Goal: Information Seeking & Learning: Learn about a topic

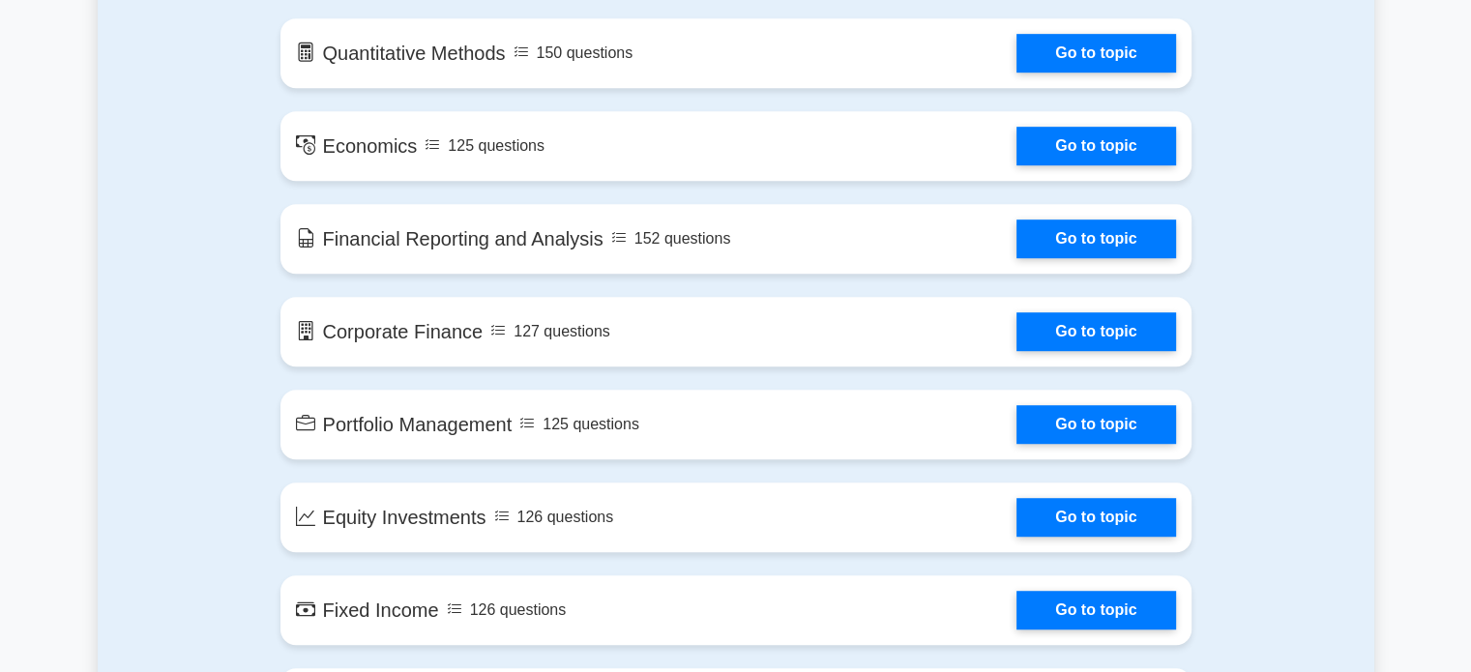
scroll to position [1126, 0]
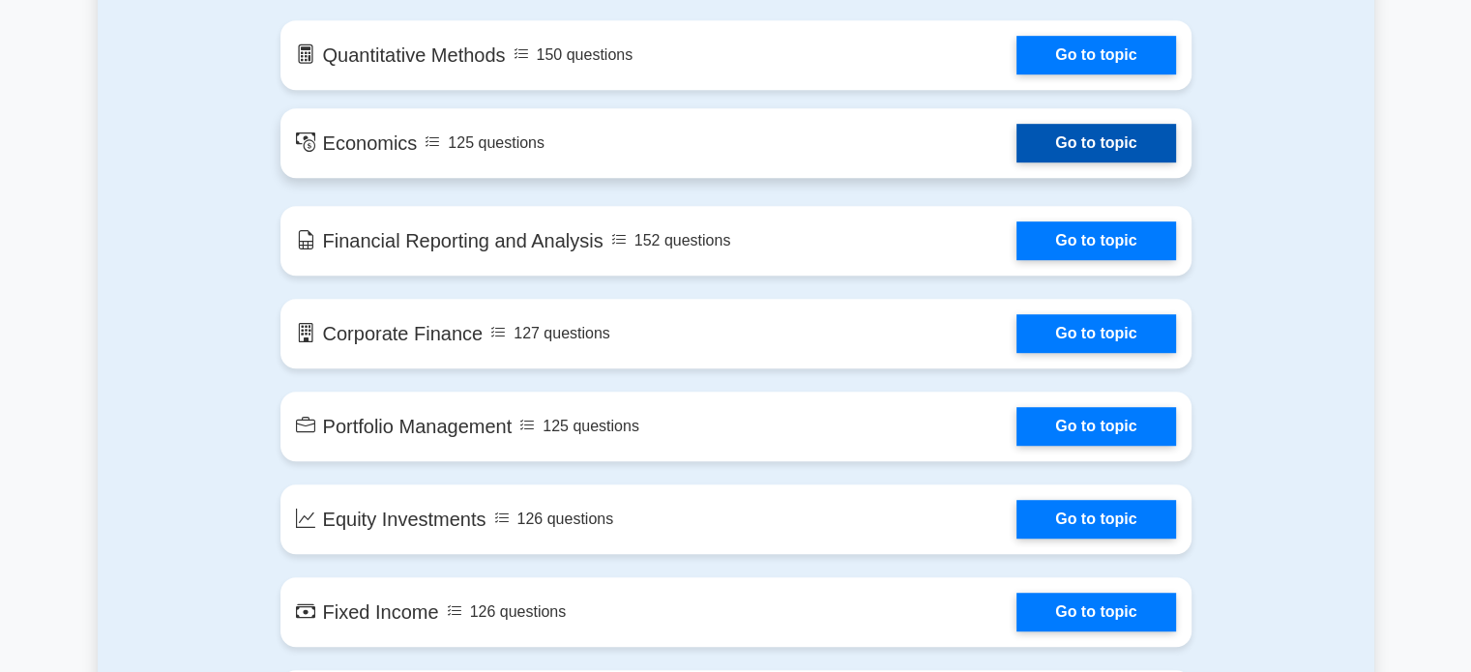
click at [1059, 134] on link "Go to topic" at bounding box center [1096, 143] width 159 height 39
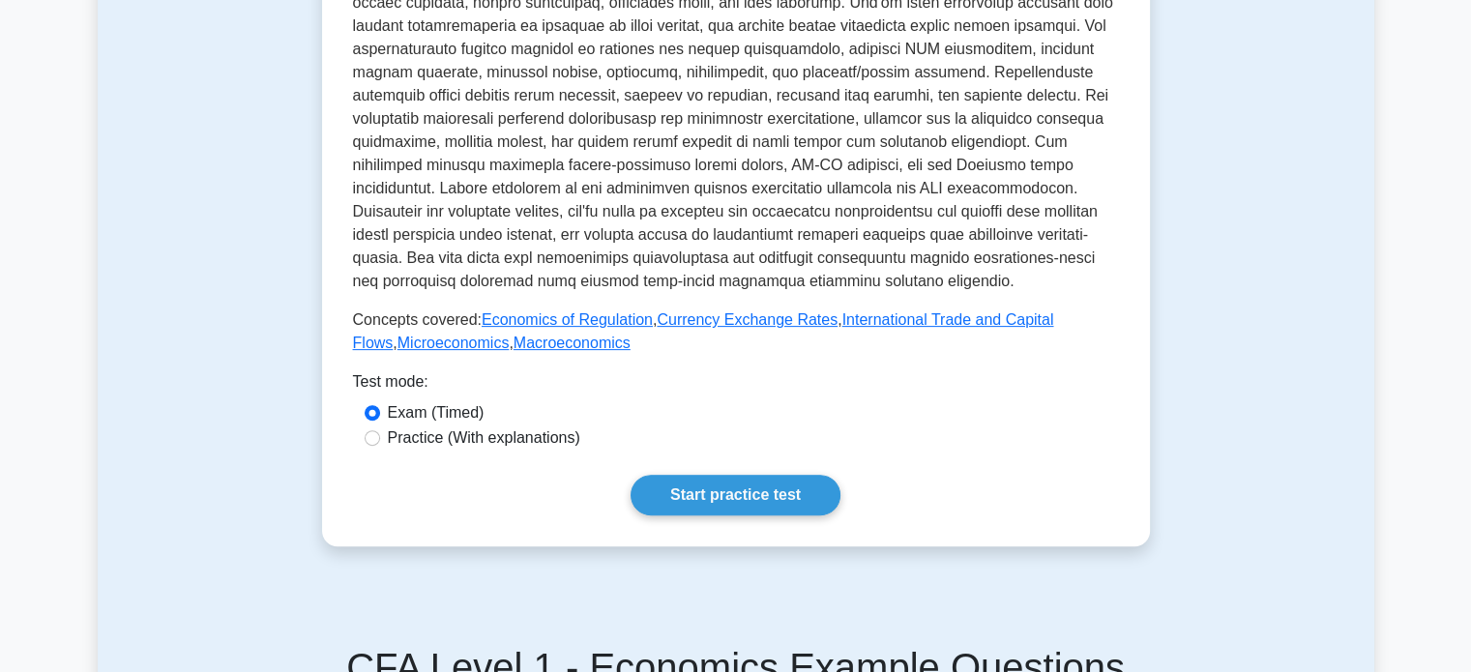
scroll to position [561, 0]
click at [755, 490] on link "Start practice test" at bounding box center [736, 495] width 210 height 41
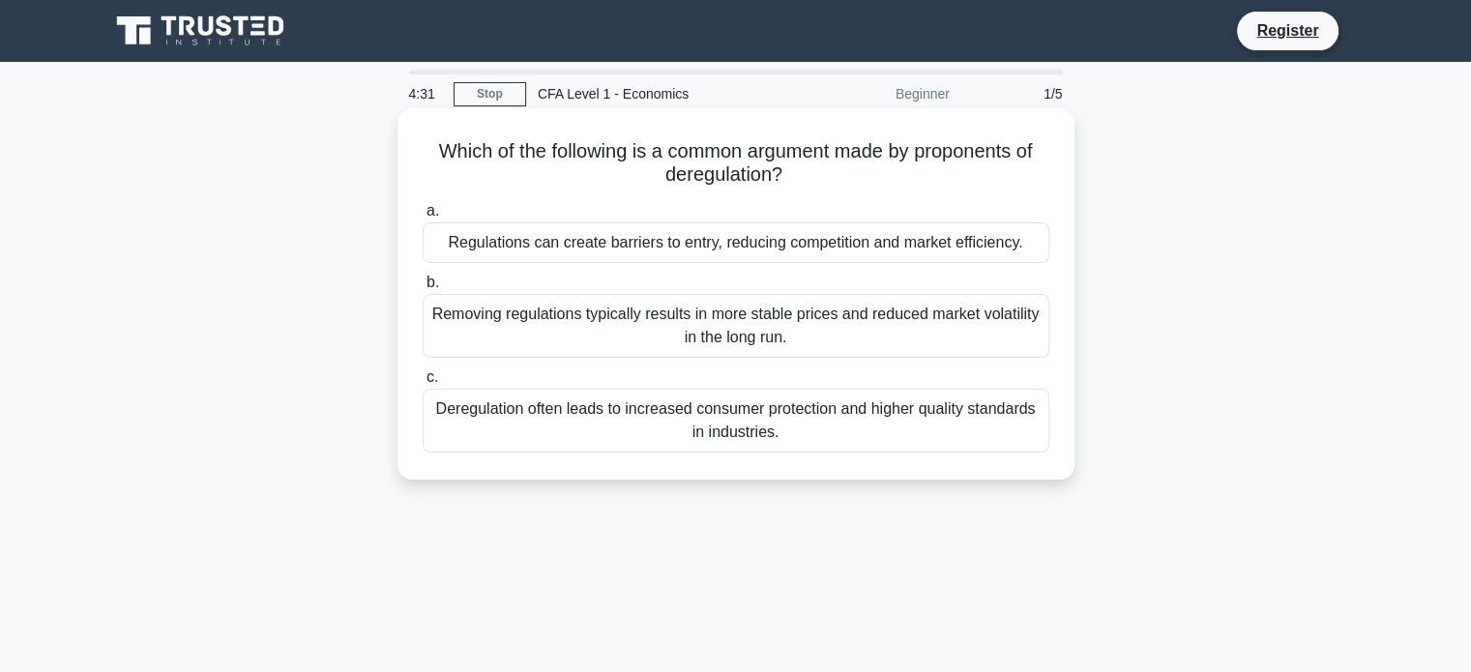
click at [1008, 247] on div "Regulations can create barriers to entry, reducing competition and market effic…" at bounding box center [736, 242] width 627 height 41
click at [423, 218] on input "a. Regulations can create barriers to entry, reducing competition and market ef…" at bounding box center [423, 211] width 0 height 13
